Goal: Use online tool/utility

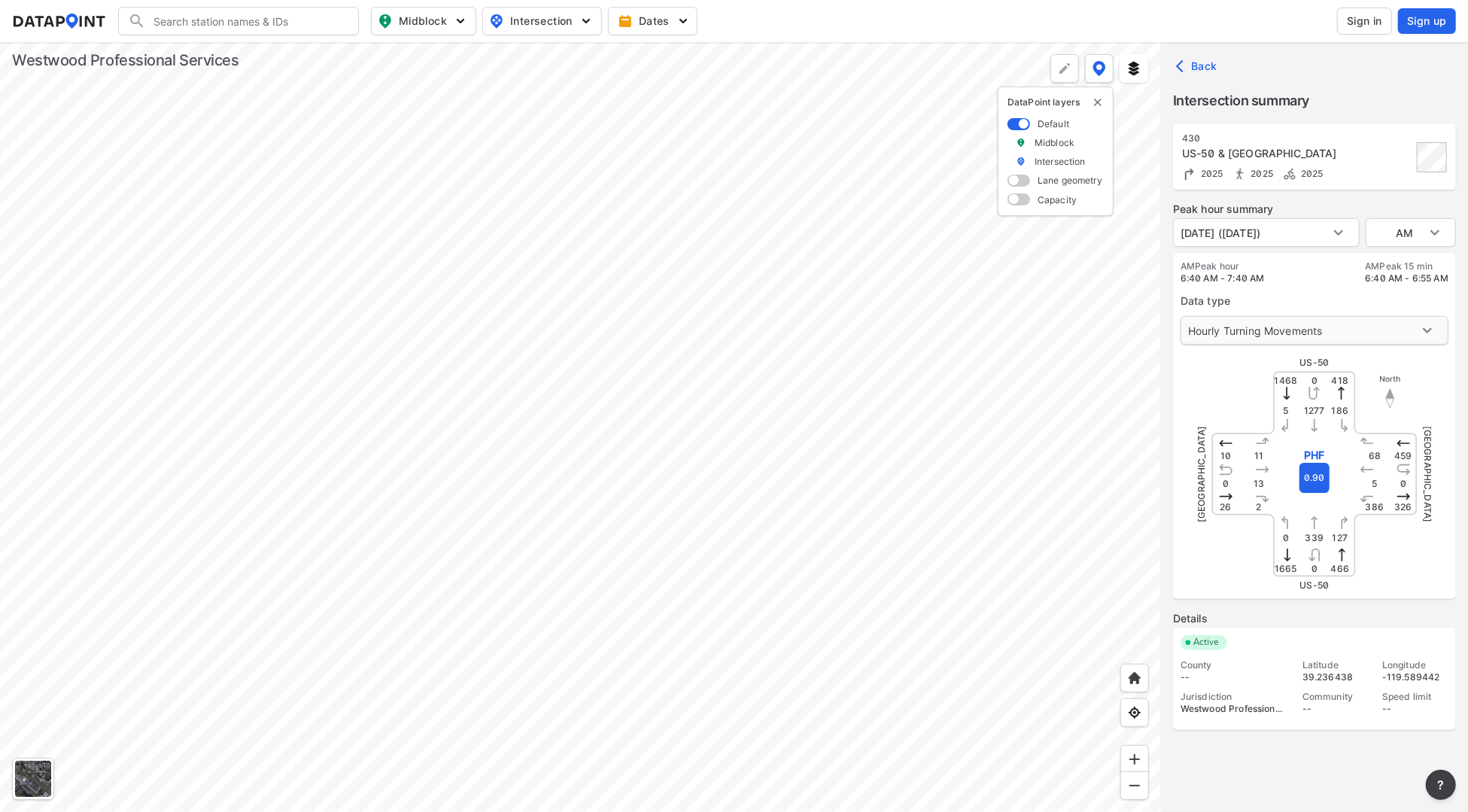
click at [1255, 336] on body "Search Please enter a search term. Midblock Intersection Dates Sign in Sign up …" at bounding box center [734, 406] width 1468 height 812
click at [1287, 228] on div at bounding box center [734, 406] width 1468 height 812
click at [1314, 233] on body "Search Please enter a search term. Midblock Intersection Dates Sign in Sign up …" at bounding box center [734, 406] width 1468 height 812
click at [1350, 230] on div at bounding box center [734, 406] width 1468 height 812
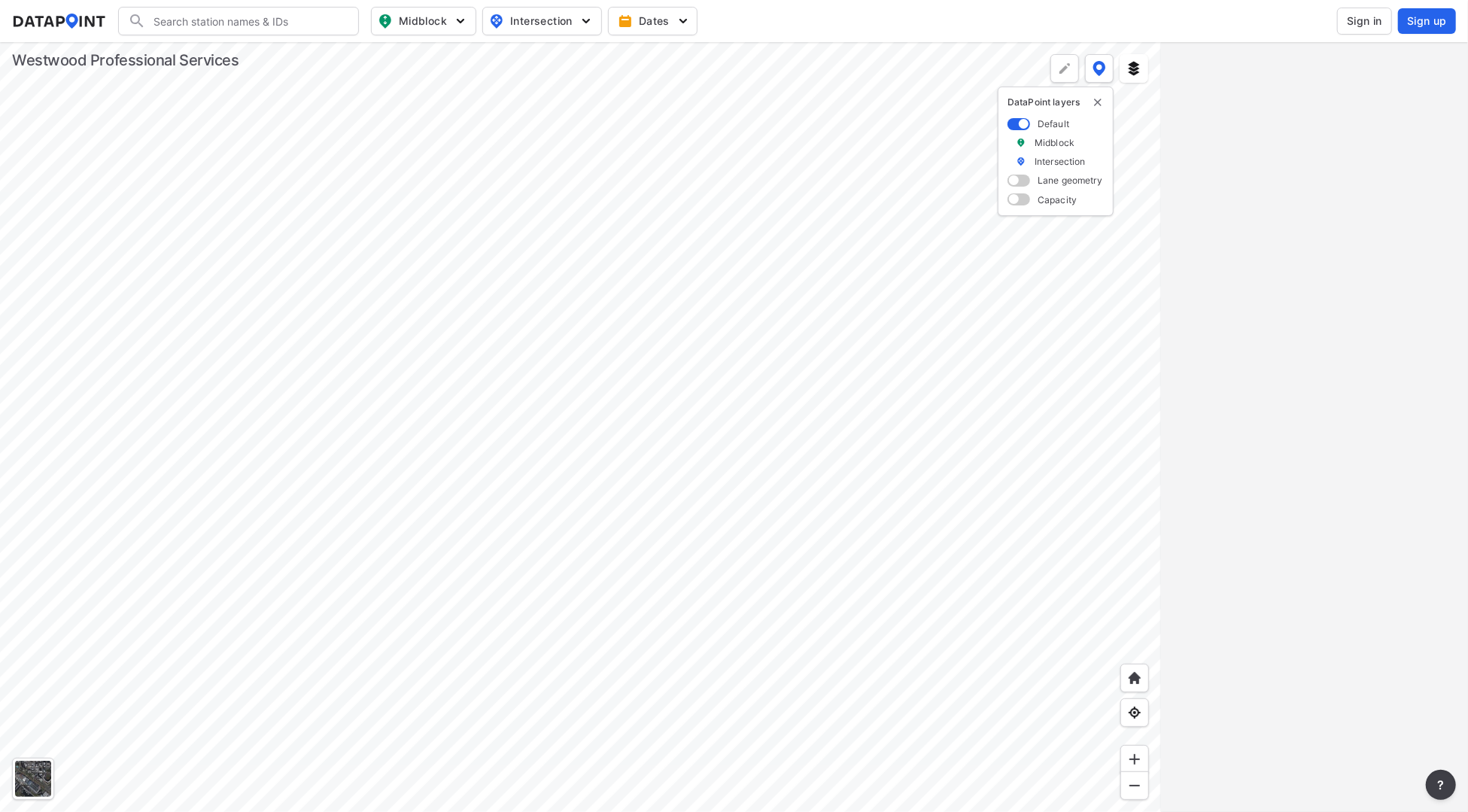
click at [404, 406] on div at bounding box center [580, 427] width 1161 height 770
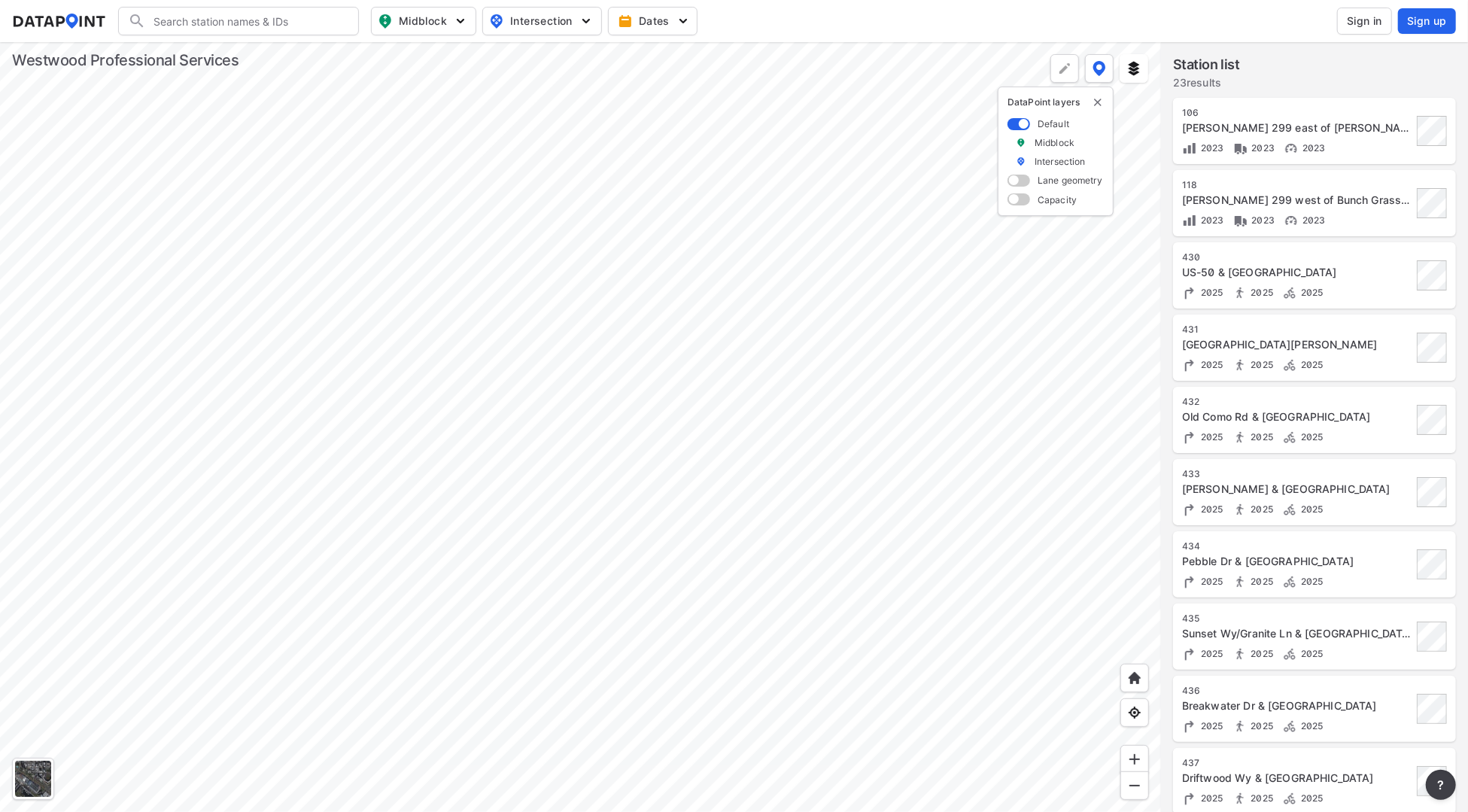
click at [107, 139] on div at bounding box center [580, 427] width 1161 height 770
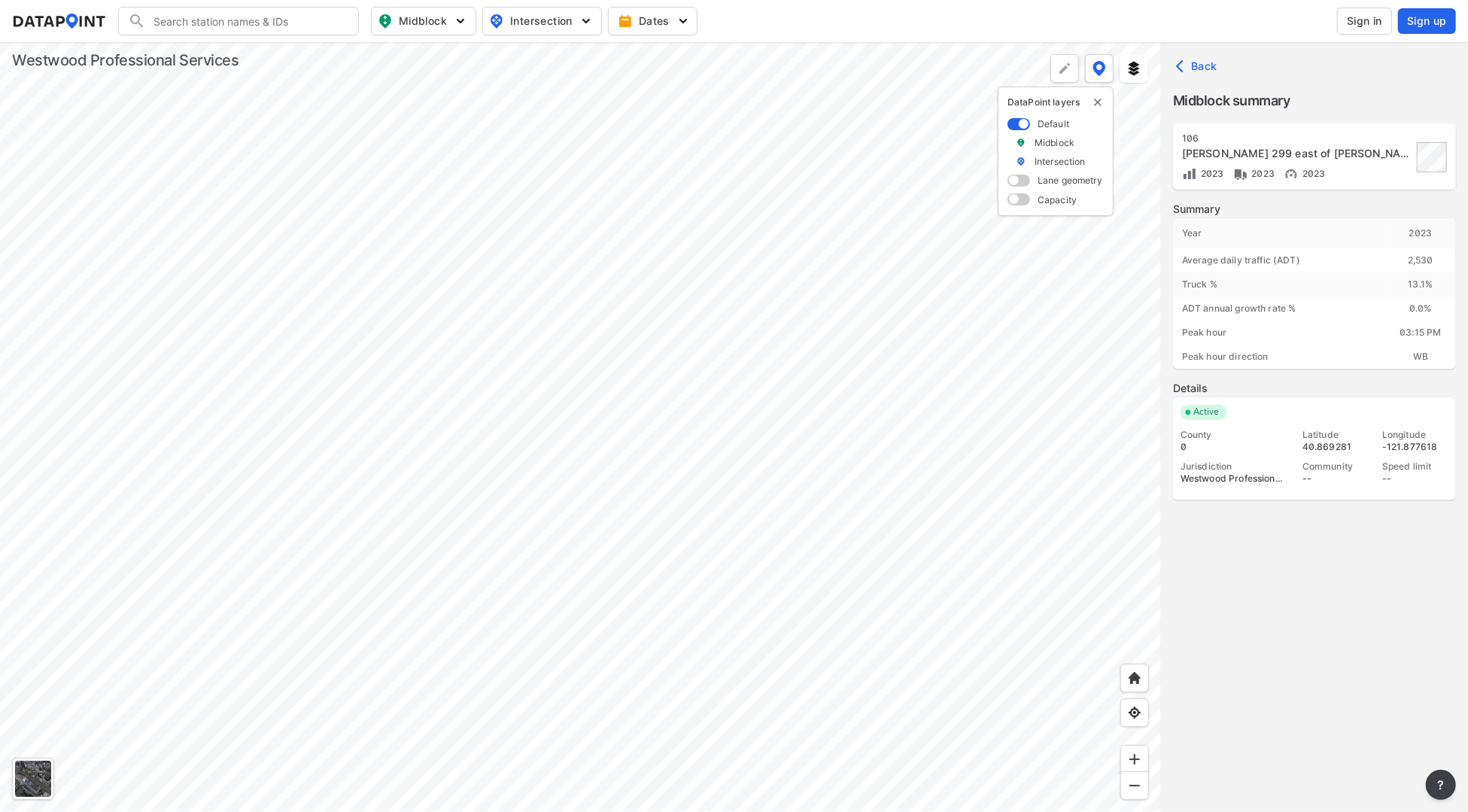
click at [738, 523] on div at bounding box center [580, 427] width 1161 height 770
click at [706, 448] on div at bounding box center [580, 427] width 1161 height 770
click at [527, 312] on div at bounding box center [580, 427] width 1161 height 770
click at [711, 549] on div at bounding box center [580, 427] width 1161 height 770
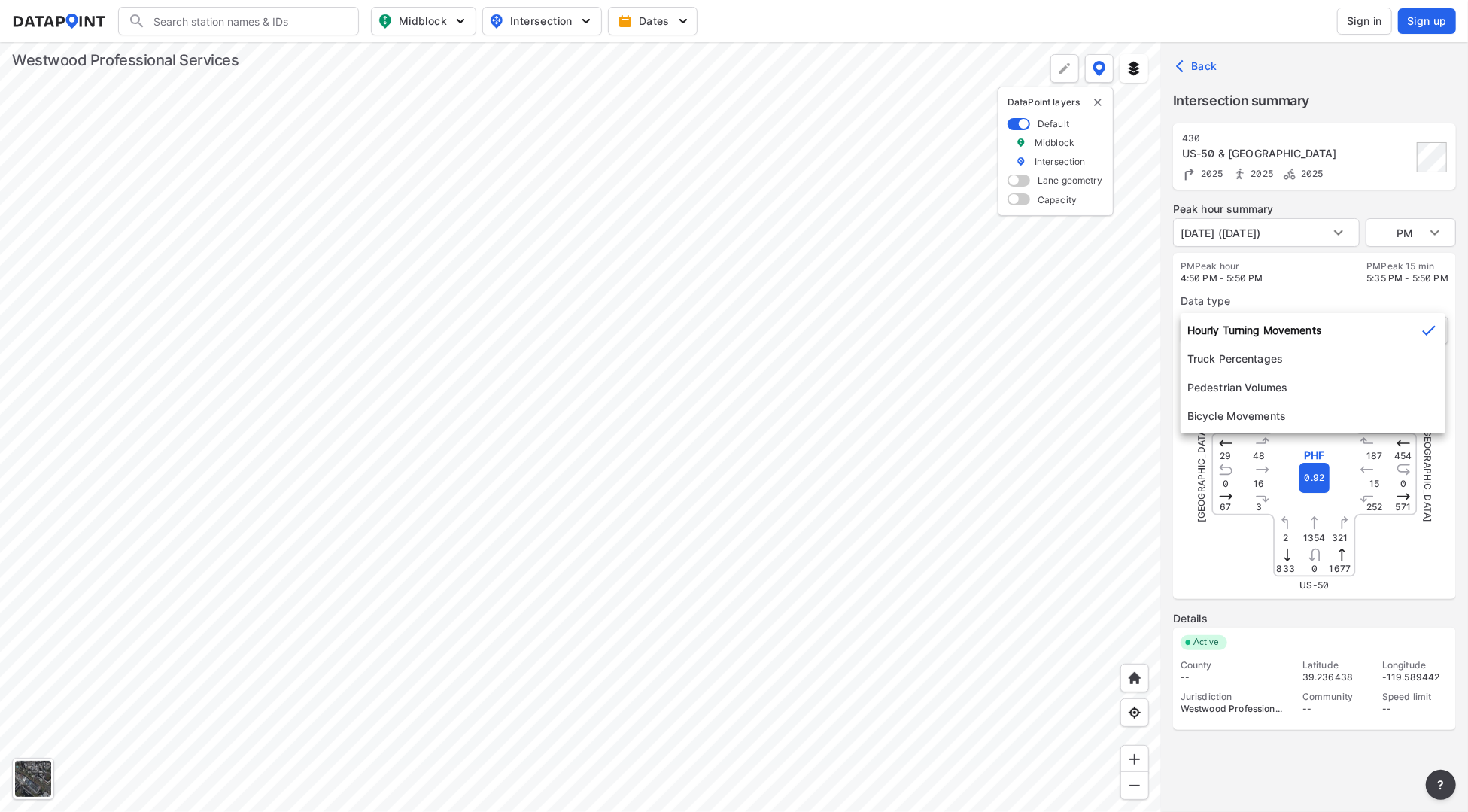
click at [1274, 317] on body "Search Please enter a search term. Midblock Intersection Dates Sign in Sign up …" at bounding box center [734, 406] width 1468 height 812
click at [1270, 227] on div at bounding box center [734, 406] width 1468 height 812
click at [1287, 236] on body "Search Please enter a search term. Midblock Intersection Dates Sign in Sign up …" at bounding box center [734, 406] width 1468 height 812
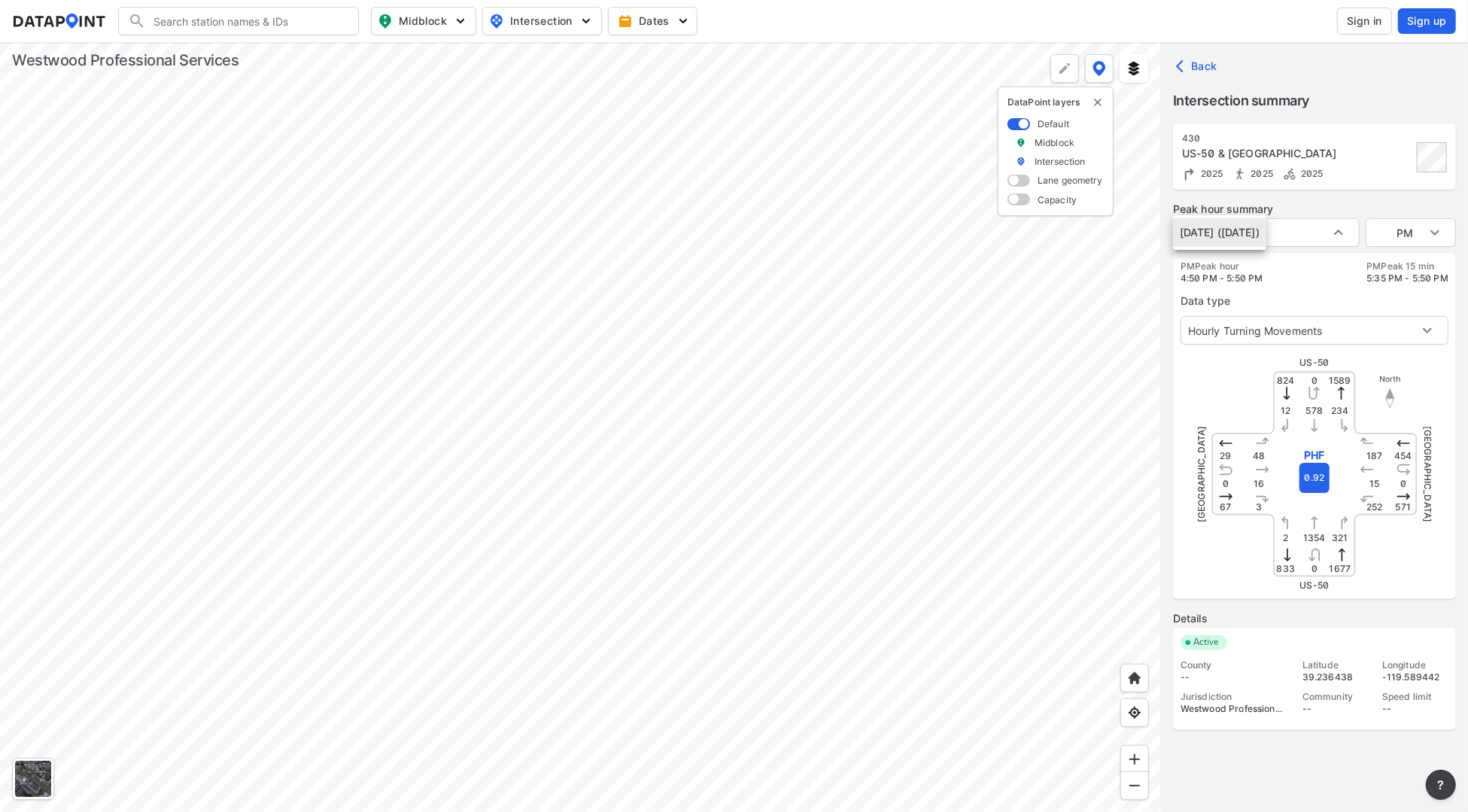
click at [1333, 236] on div at bounding box center [734, 406] width 1468 height 812
click at [1336, 236] on body "Search Please enter a search term. Midblock Intersection Dates Sign in Sign up …" at bounding box center [734, 406] width 1468 height 812
click at [1336, 236] on div at bounding box center [734, 406] width 1468 height 812
click at [1023, 188] on div "Default Midblock Intersection Lane geometry Capacity" at bounding box center [1056, 161] width 96 height 89
click at [1020, 180] on span at bounding box center [1019, 181] width 23 height 12
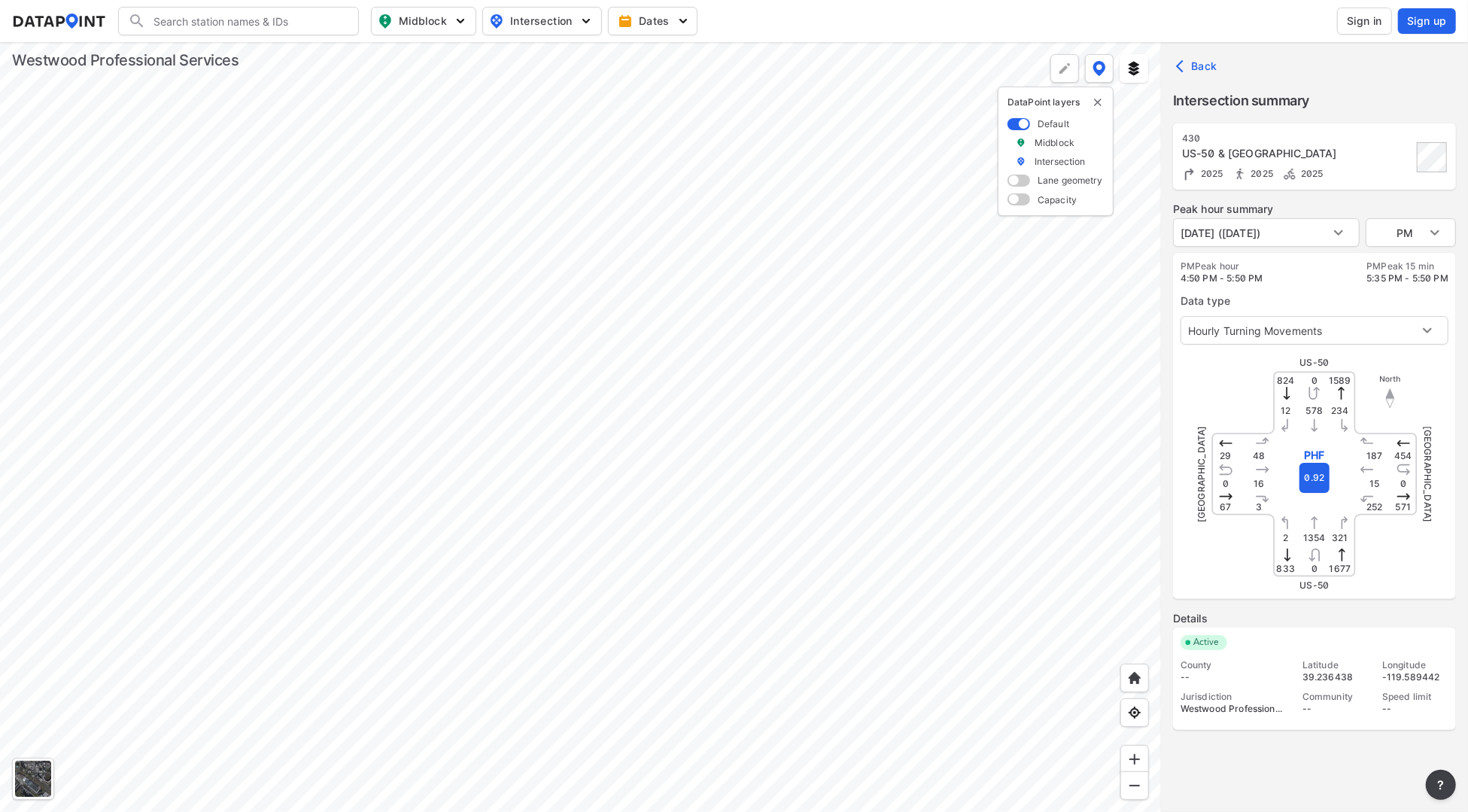
click at [1017, 182] on input "checkbox" at bounding box center [1013, 182] width 10 height 0
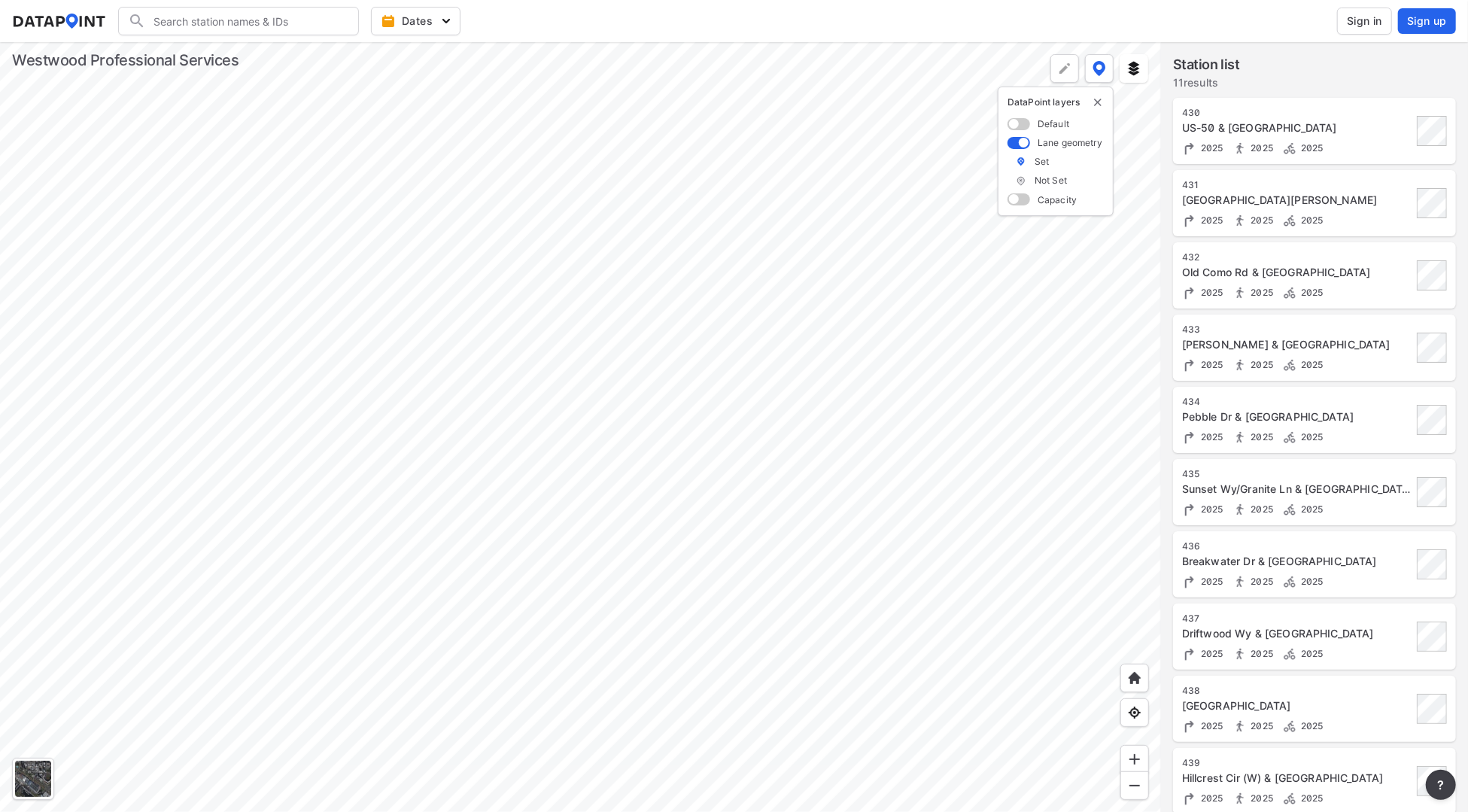
click at [1020, 180] on img at bounding box center [1022, 181] width 11 height 13
click at [1026, 142] on span at bounding box center [1019, 143] width 23 height 12
click at [1017, 144] on input "checkbox" at bounding box center [1013, 144] width 10 height 0
click at [855, 373] on div at bounding box center [580, 427] width 1161 height 770
click at [551, 435] on div at bounding box center [580, 427] width 1161 height 770
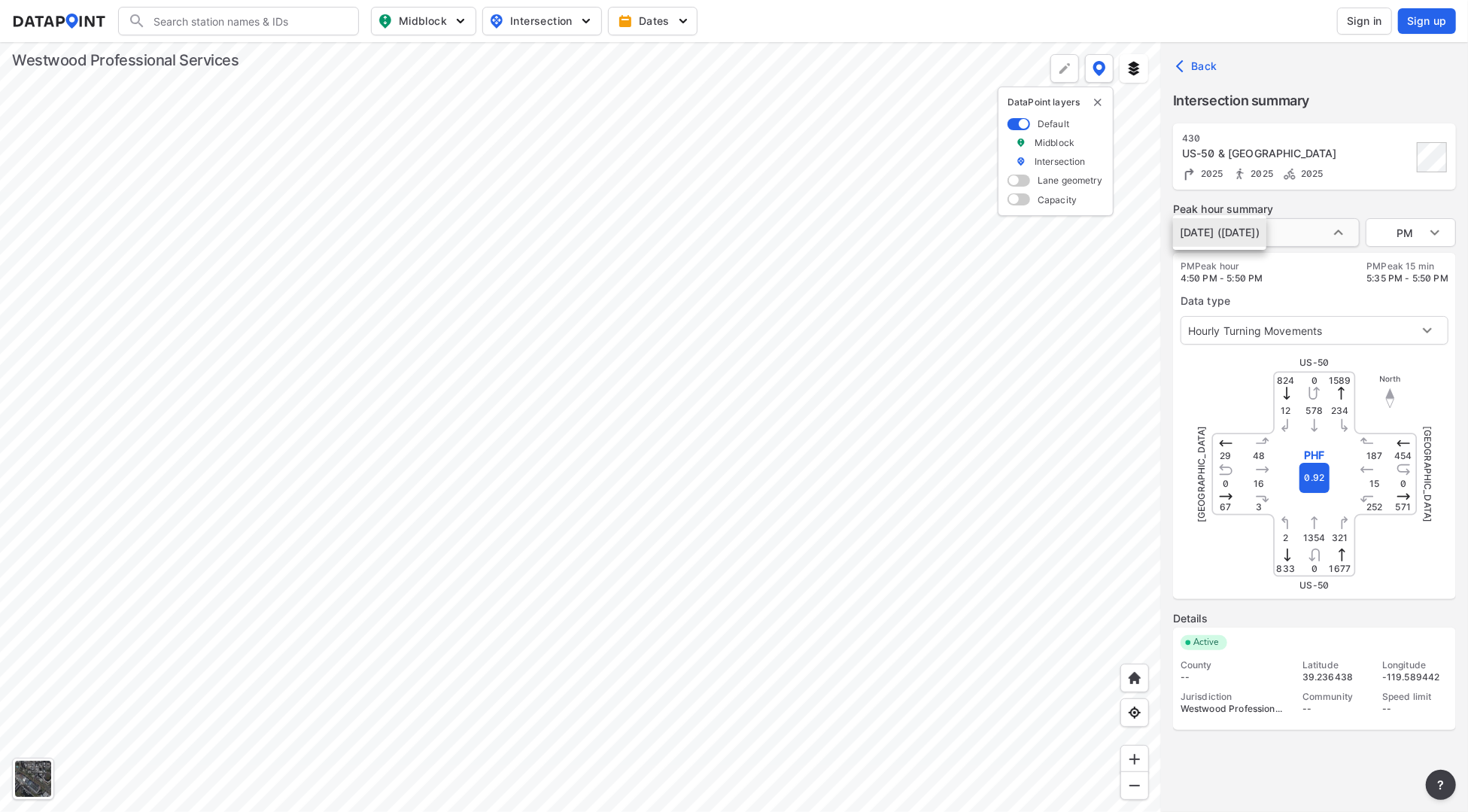
click at [1286, 236] on body "Search Please enter a search term. Midblock Intersection Dates Sign in Sign up …" at bounding box center [734, 406] width 1468 height 812
